Goal: Task Accomplishment & Management: Manage account settings

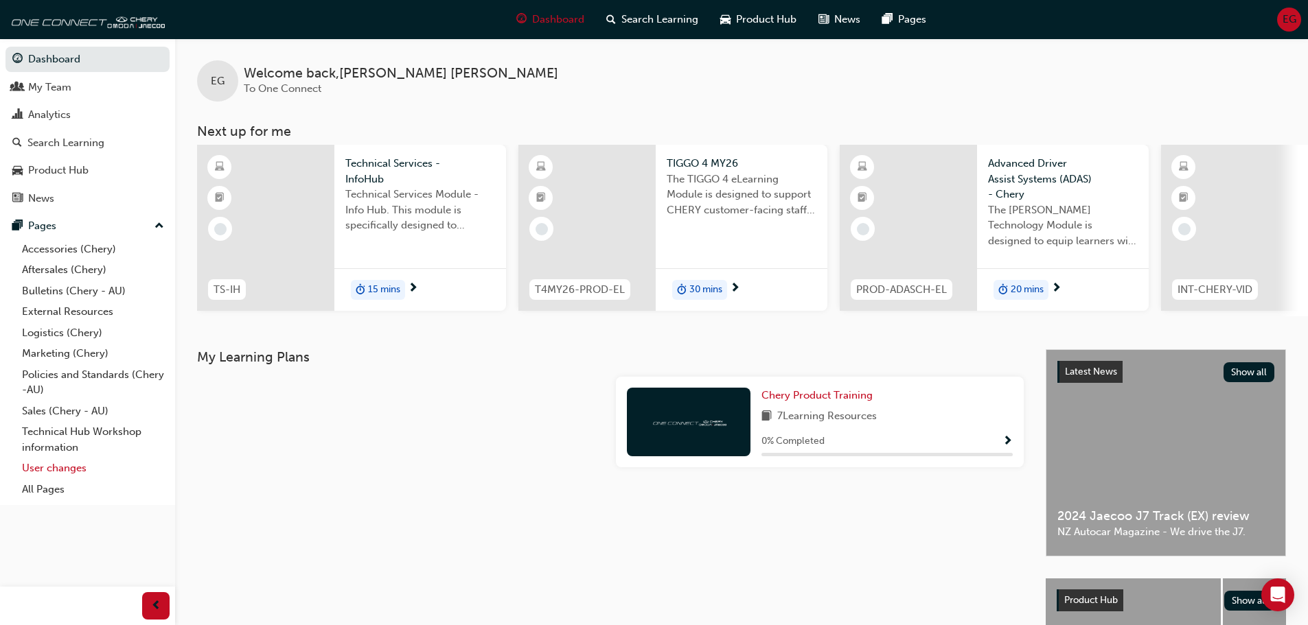
click at [50, 476] on link "User changes" at bounding box center [92, 468] width 153 height 21
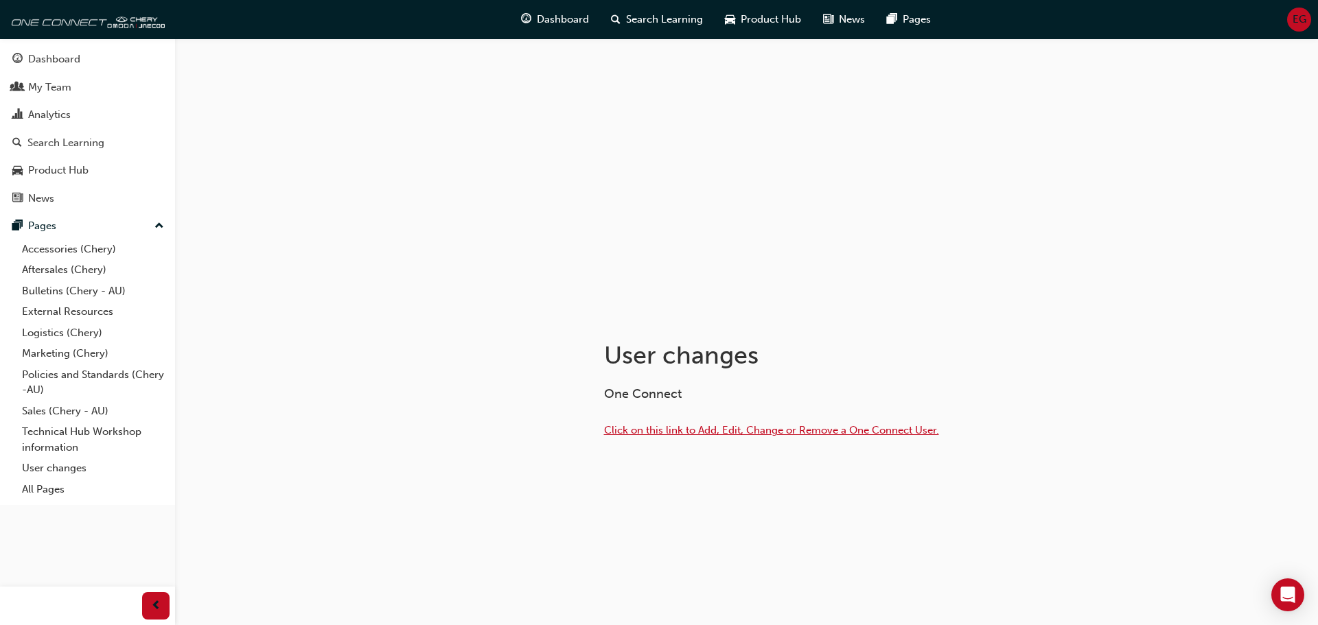
click at [656, 430] on span "Click on this link to Add, Edit, Change or Remove a One Connect User." at bounding box center [771, 430] width 335 height 12
click at [1298, 23] on span "EG" at bounding box center [1300, 20] width 14 height 16
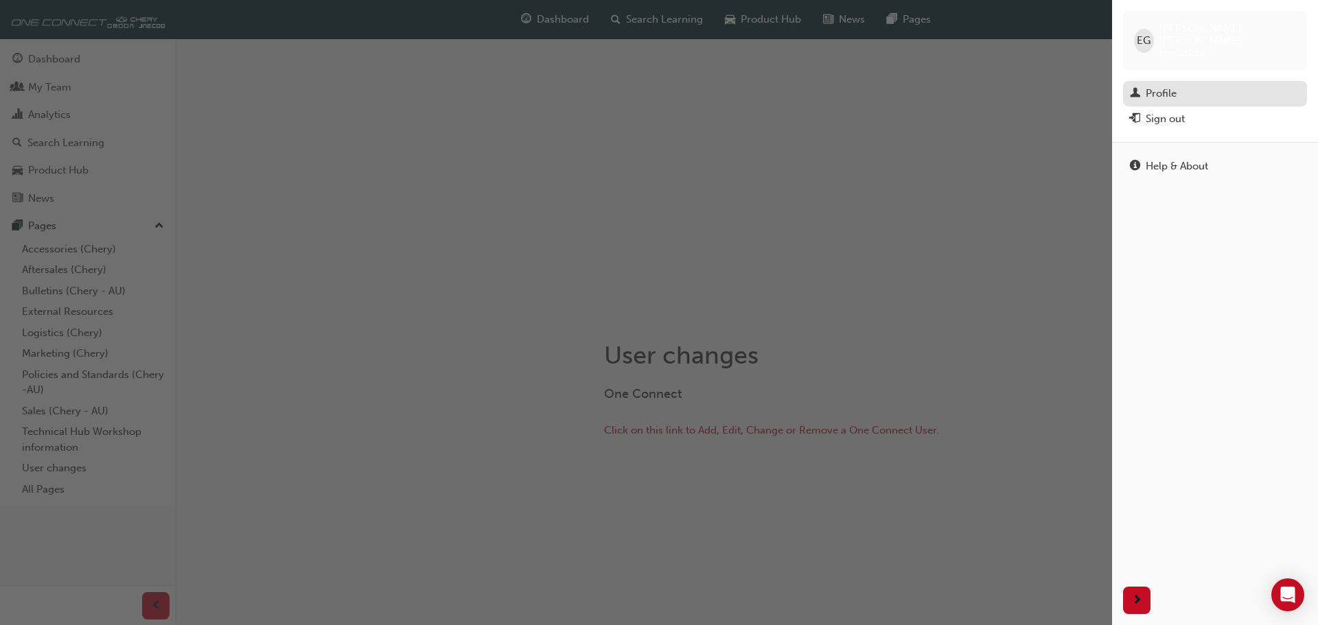
click at [1182, 85] on div "Profile" at bounding box center [1215, 93] width 170 height 17
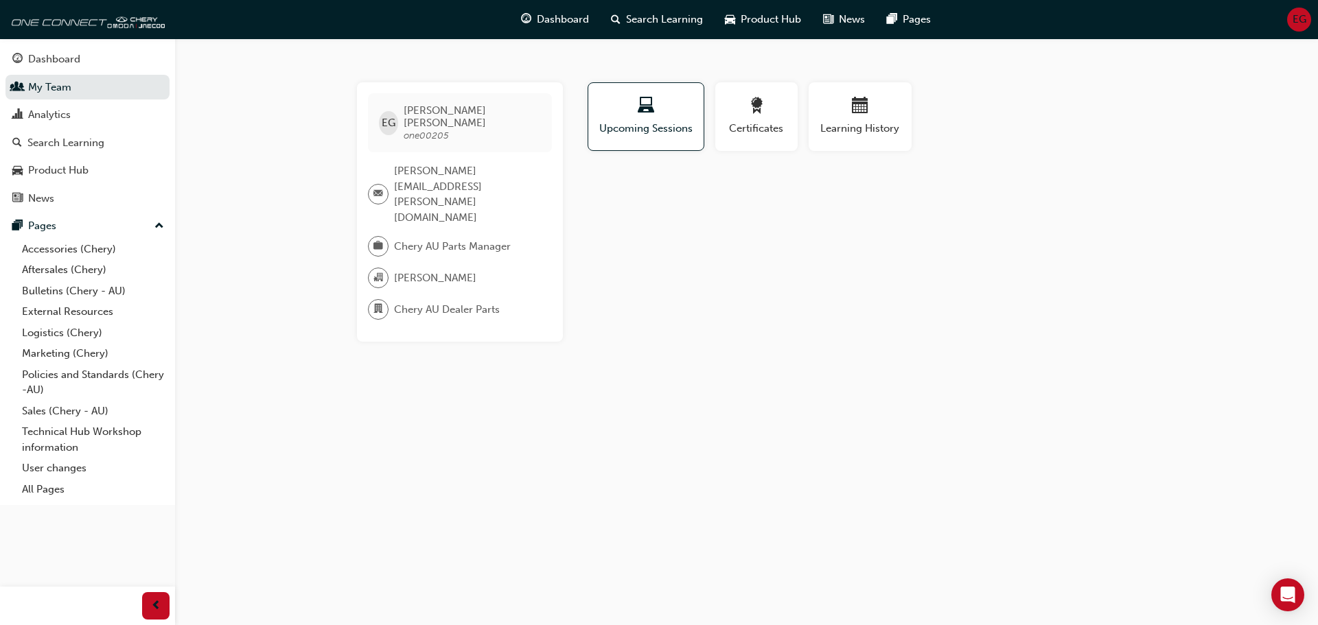
click at [1303, 24] on span "EG" at bounding box center [1300, 20] width 14 height 16
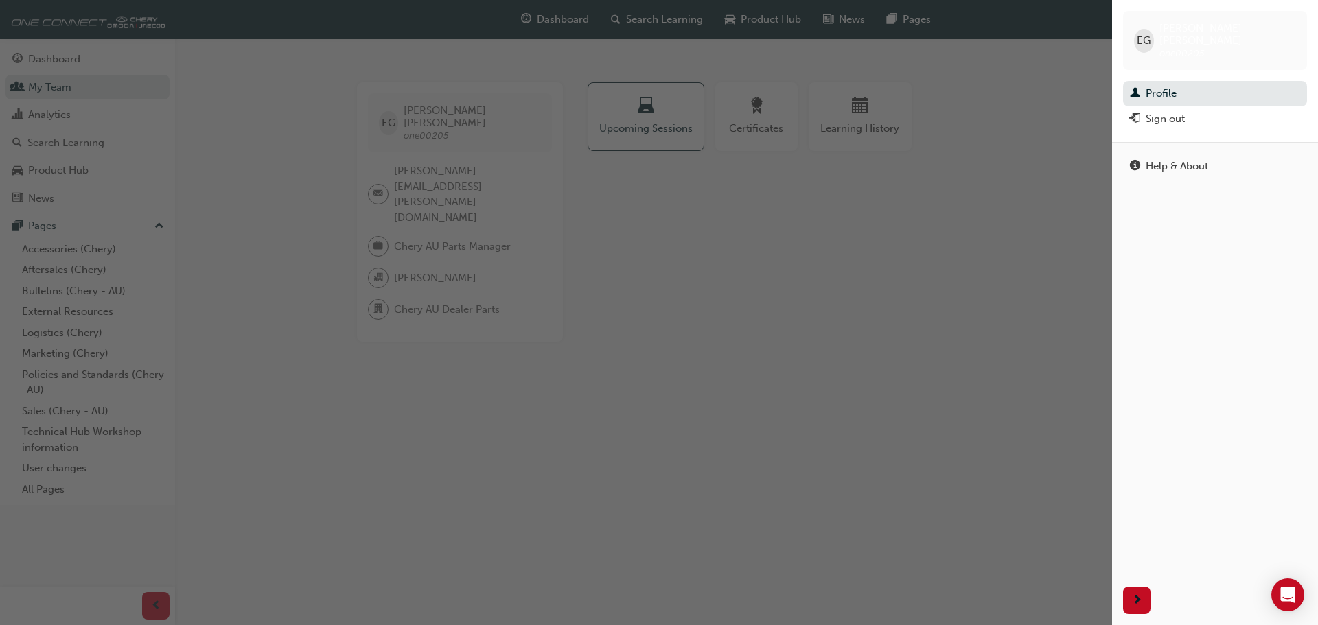
drag, startPoint x: 912, startPoint y: 234, endPoint x: 897, endPoint y: 264, distance: 32.9
click at [912, 235] on div "button" at bounding box center [556, 312] width 1112 height 625
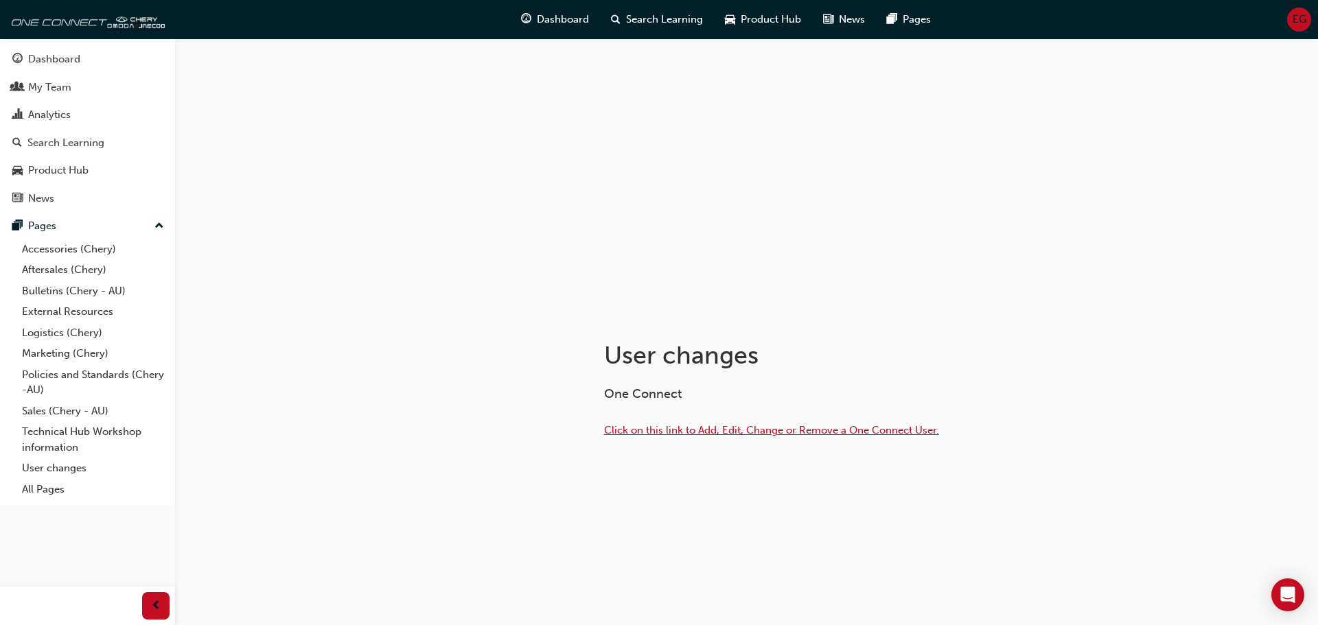
click at [738, 433] on span "Click on this link to Add, Edit, Change or Remove a One Connect User." at bounding box center [771, 430] width 335 height 12
